Goal: Task Accomplishment & Management: Manage account settings

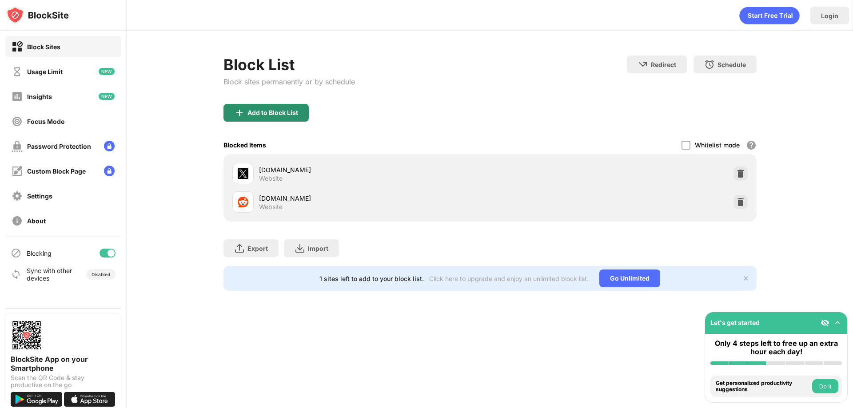
click at [260, 112] on div "Add to Block List" at bounding box center [272, 112] width 51 height 7
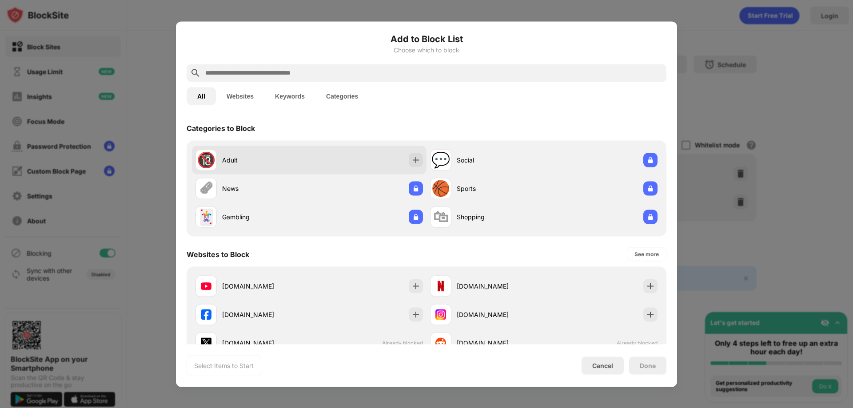
click at [284, 146] on div "🔞 Adult" at bounding box center [309, 160] width 235 height 28
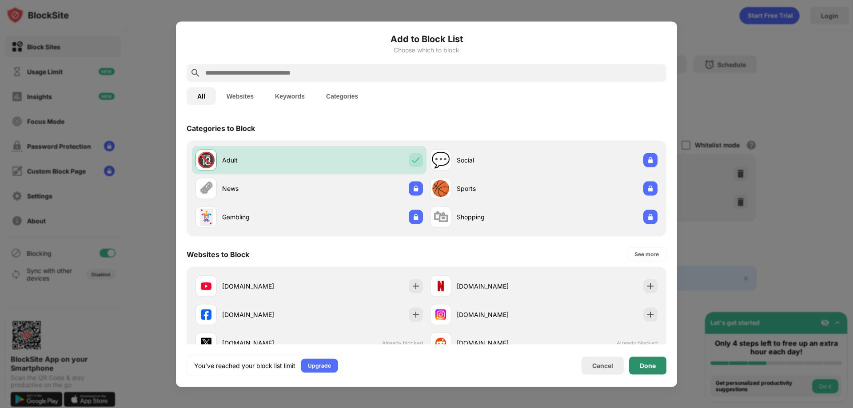
drag, startPoint x: 645, startPoint y: 365, endPoint x: 584, endPoint y: 340, distance: 65.3
click at [643, 364] on div "Done" at bounding box center [648, 365] width 16 height 7
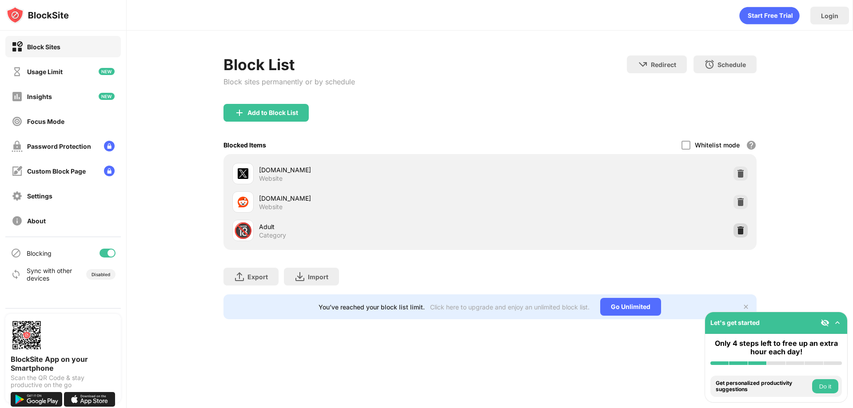
click at [746, 231] on div at bounding box center [740, 230] width 14 height 14
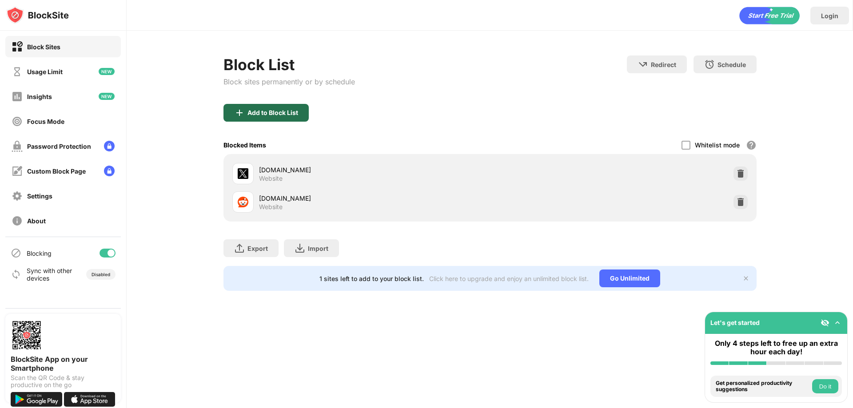
click at [275, 106] on div "Add to Block List" at bounding box center [265, 113] width 85 height 18
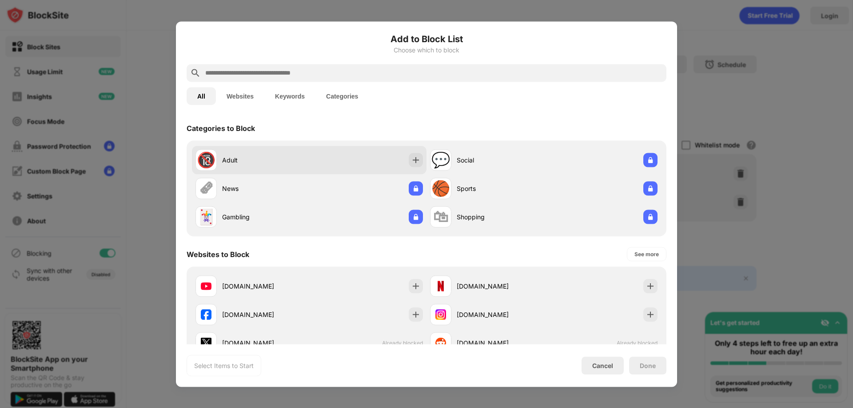
click at [283, 151] on div "🔞 Adult" at bounding box center [252, 159] width 114 height 21
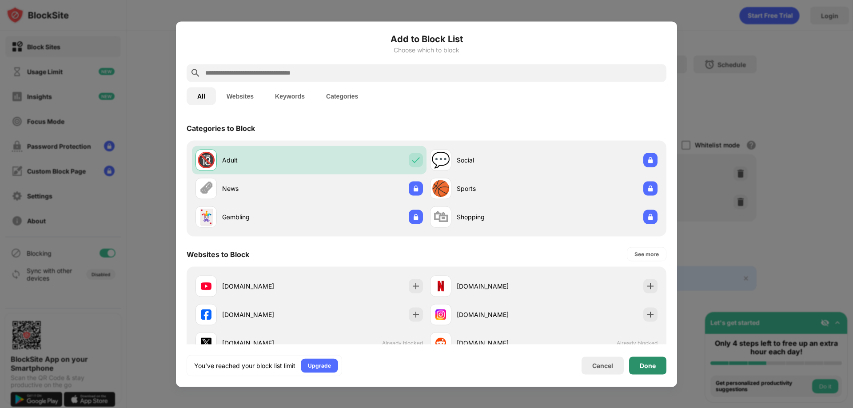
click at [647, 366] on div "Done" at bounding box center [648, 365] width 16 height 7
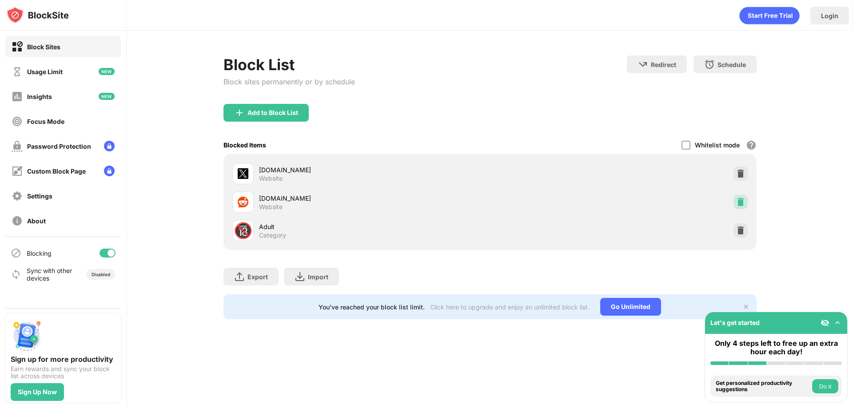
click at [743, 200] on img at bounding box center [740, 202] width 9 height 9
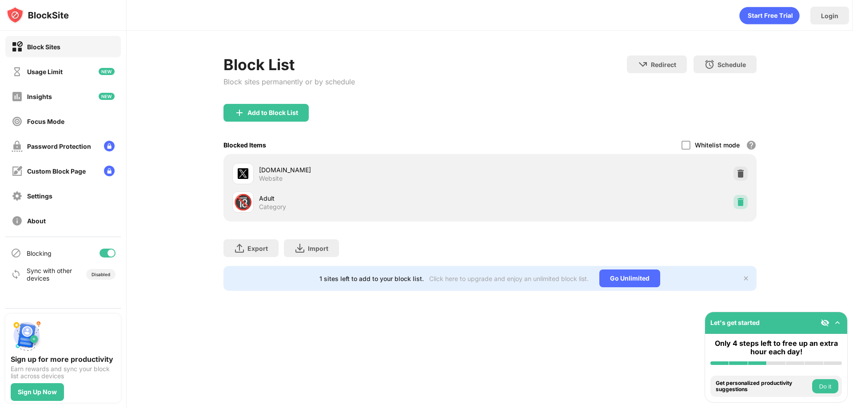
click at [743, 200] on img at bounding box center [740, 202] width 9 height 9
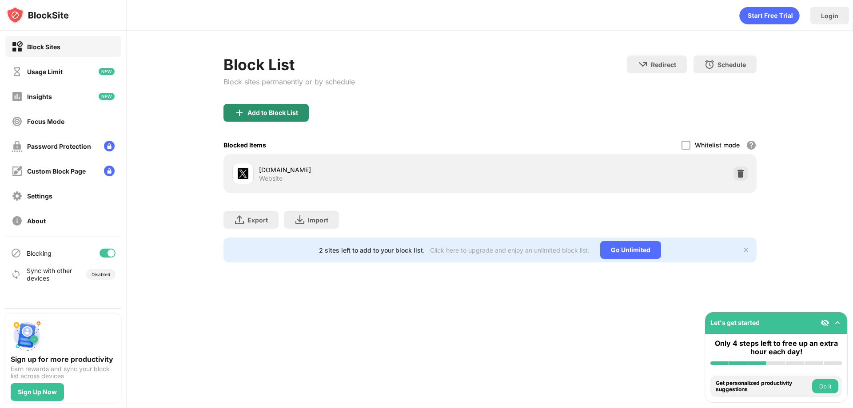
click at [288, 117] on div "Add to Block List" at bounding box center [265, 113] width 85 height 18
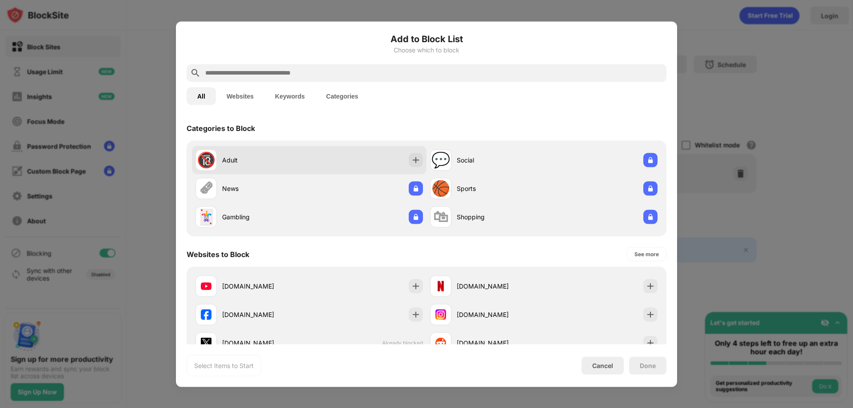
click at [288, 155] on div "🔞 Adult" at bounding box center [252, 159] width 114 height 21
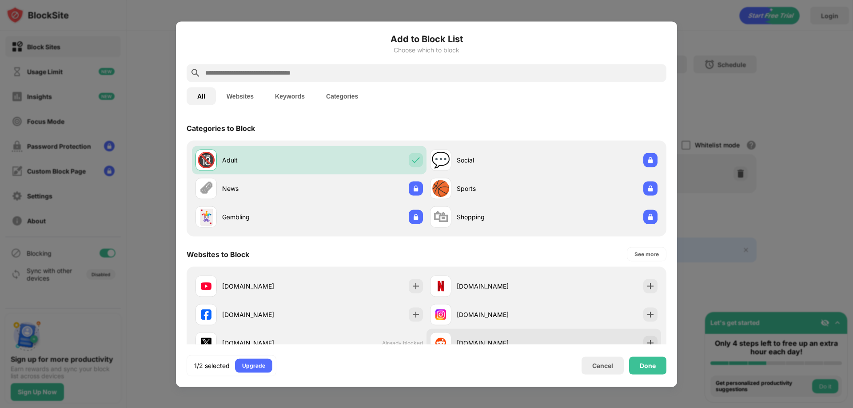
drag, startPoint x: 466, startPoint y: 335, endPoint x: 475, endPoint y: 339, distance: 9.4
click at [467, 336] on div "[DOMAIN_NAME]" at bounding box center [487, 342] width 114 height 21
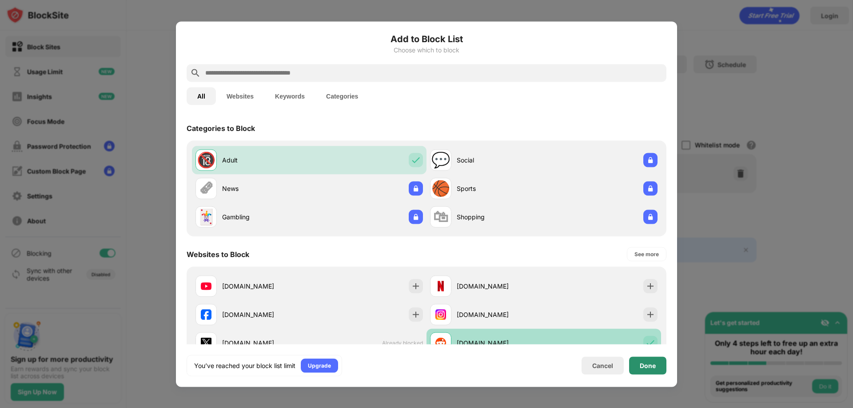
click at [653, 365] on div "Done" at bounding box center [648, 365] width 16 height 7
